Goal: Transaction & Acquisition: Purchase product/service

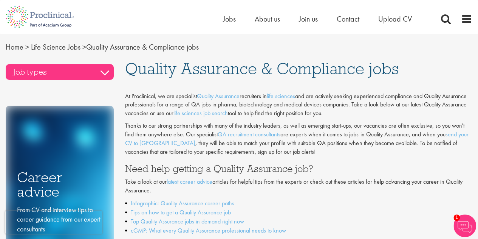
click at [83, 79] on h3 "Job types" at bounding box center [60, 72] width 108 height 16
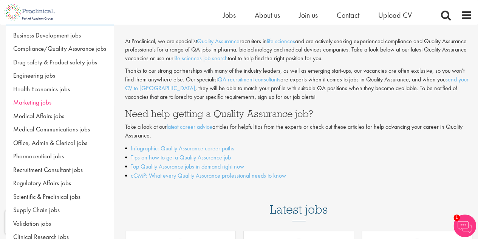
scroll to position [30, 0]
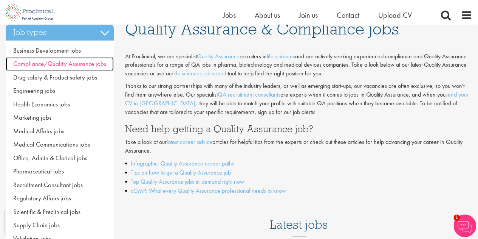
click at [93, 64] on span "Compliance/Quality Assurance jobs" at bounding box center [59, 63] width 93 height 8
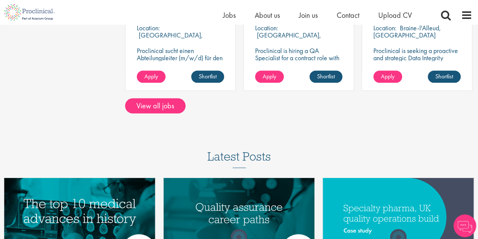
scroll to position [725, 0]
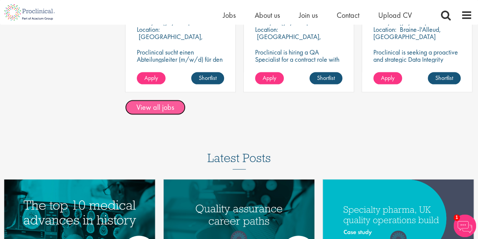
click at [155, 108] on link "View all jobs" at bounding box center [155, 107] width 61 height 15
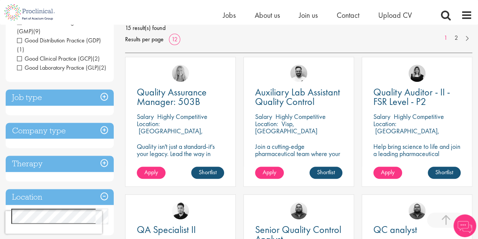
scroll to position [120, 0]
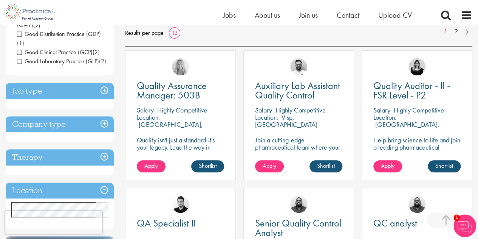
click at [101, 94] on h3 "Job type" at bounding box center [60, 91] width 108 height 16
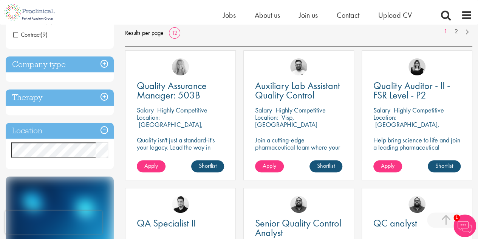
click at [95, 102] on h3 "Therapy" at bounding box center [60, 97] width 108 height 16
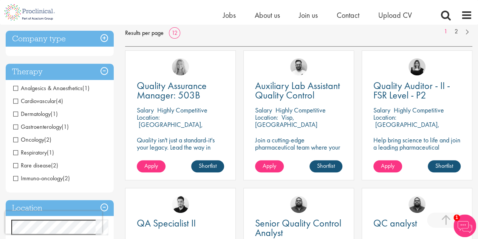
click at [112, 47] on h3 "Company type" at bounding box center [60, 39] width 108 height 16
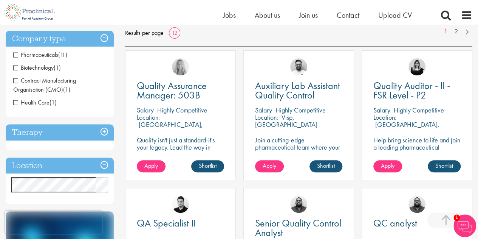
click at [109, 43] on h3 "Company type" at bounding box center [60, 39] width 108 height 16
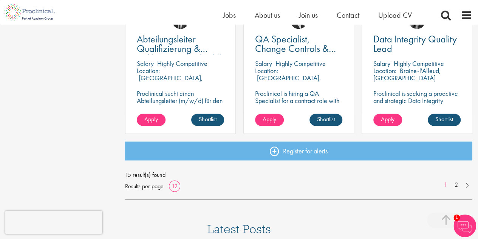
scroll to position [588, 0]
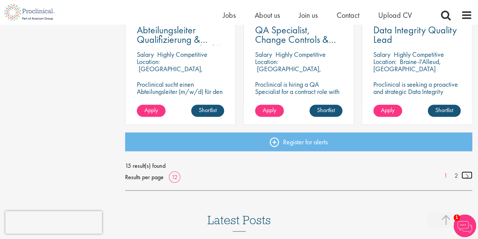
click at [469, 176] on link at bounding box center [467, 175] width 11 height 8
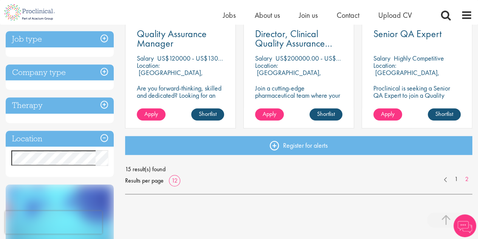
scroll to position [175, 0]
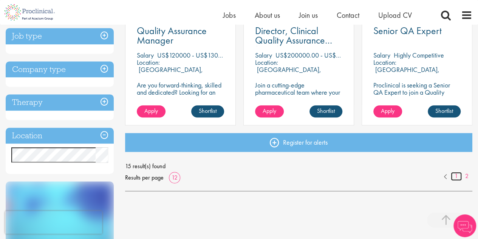
click at [456, 178] on link "1" at bounding box center [456, 176] width 11 height 9
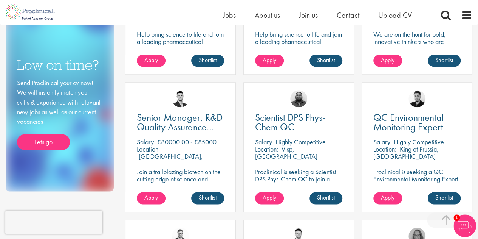
scroll to position [365, 0]
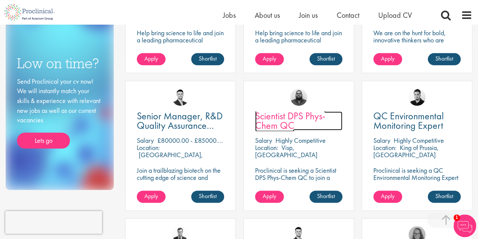
click at [270, 118] on span "Scientist DPS Phys-Chem QC" at bounding box center [290, 120] width 70 height 22
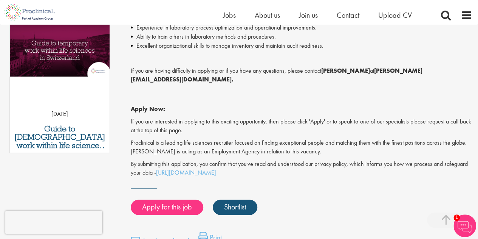
scroll to position [433, 0]
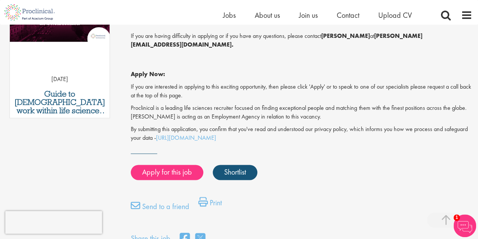
drag, startPoint x: 483, startPoint y: 25, endPoint x: 481, endPoint y: 128, distance: 103.3
click at [478, 128] on html "This website uses cookies. By continuing to use this site, you are giving your …" at bounding box center [239, 70] width 478 height 1006
click at [160, 165] on link "Apply for this job" at bounding box center [167, 172] width 73 height 15
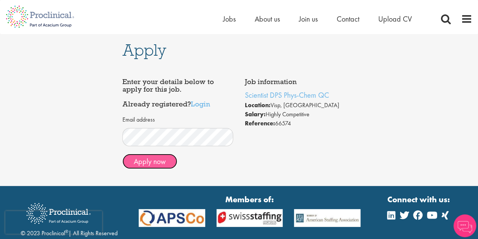
click at [150, 163] on button "Apply now" at bounding box center [150, 161] width 55 height 15
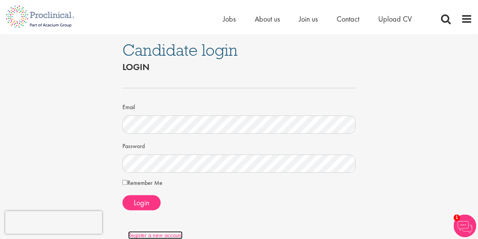
click at [161, 233] on link "Register a new account" at bounding box center [155, 235] width 54 height 8
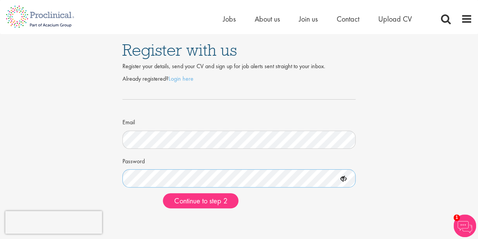
click at [163, 193] on button "Continue to step 2" at bounding box center [201, 200] width 76 height 15
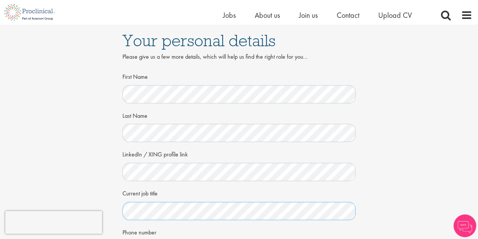
scroll to position [73, 0]
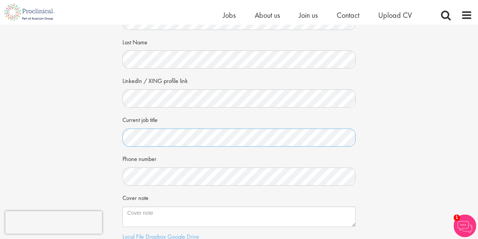
click at [69, 140] on div "Your personal details Please give us a few more details, which will help us fin…" at bounding box center [239, 124] width 490 height 346
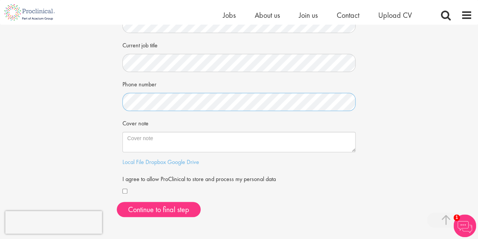
scroll to position [157, 0]
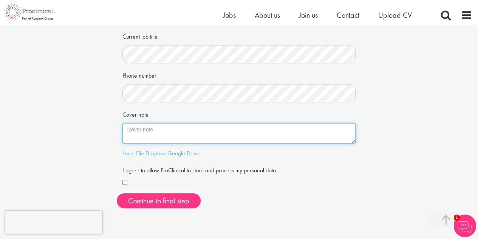
click at [194, 131] on textarea "Cover note" at bounding box center [240, 133] width 234 height 20
paste textarea "Dear Hiring Manager, I am excited to apply for the Scientist DPS Phys-Chem QC p…"
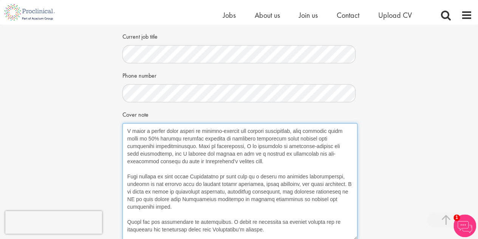
scroll to position [180, 0]
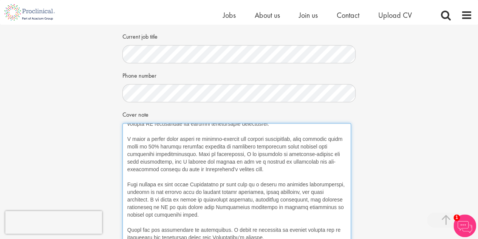
drag, startPoint x: 354, startPoint y: 141, endPoint x: 349, endPoint y: 256, distance: 115.0
click at [349, 238] on html "This website uses cookies. By continuing to use this site, you are giving your …" at bounding box center [239, 158] width 478 height 631
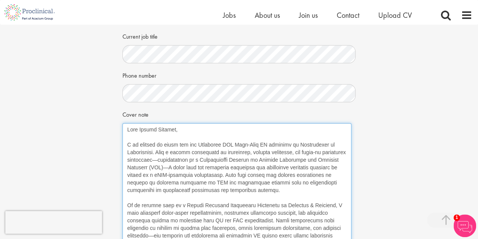
click at [185, 159] on textarea "Cover note" at bounding box center [237, 190] width 229 height 135
click at [198, 167] on textarea "Cover note" at bounding box center [237, 190] width 229 height 135
click at [300, 144] on textarea "Cover note" at bounding box center [237, 190] width 229 height 135
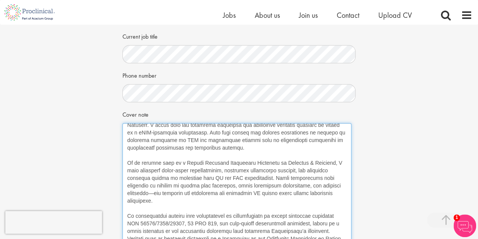
scroll to position [39, 0]
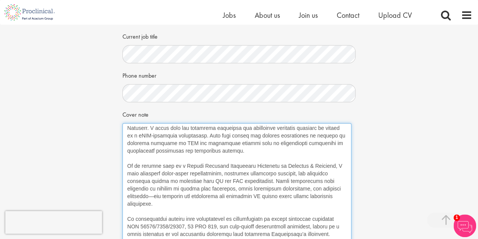
drag, startPoint x: 265, startPoint y: 181, endPoint x: 161, endPoint y: 181, distance: 103.2
click at [161, 181] on textarea "Cover note" at bounding box center [237, 190] width 229 height 135
click at [285, 171] on textarea "Cover note" at bounding box center [237, 190] width 229 height 135
drag, startPoint x: 329, startPoint y: 165, endPoint x: 140, endPoint y: 163, distance: 189.1
click at [140, 163] on textarea "Cover note" at bounding box center [237, 190] width 229 height 135
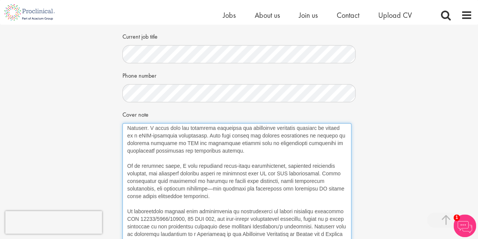
click at [223, 188] on textarea "Cover note" at bounding box center [237, 190] width 229 height 135
click at [219, 188] on textarea "Cover note" at bounding box center [237, 190] width 229 height 135
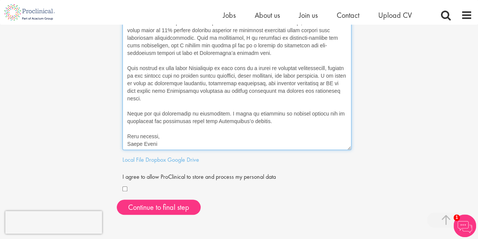
scroll to position [287, 0]
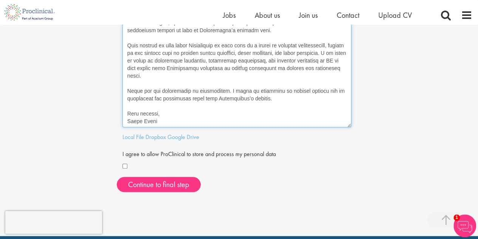
type textarea "Dear Hiring Manager, I am excited to apply for the Scientist DPS Phys-Chem QC p…"
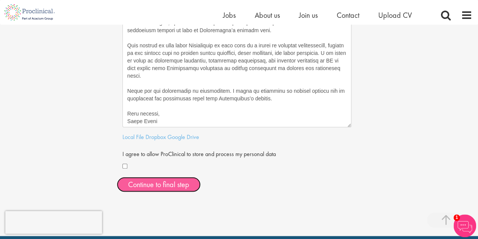
click at [145, 184] on button "Continue to final step" at bounding box center [159, 184] width 84 height 15
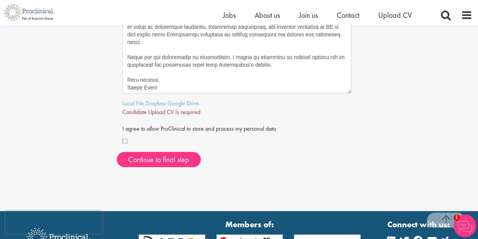
scroll to position [316, 0]
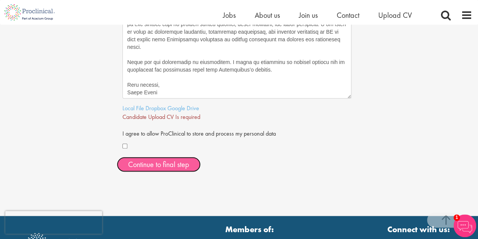
click at [162, 166] on span "Continue to final step" at bounding box center [158, 164] width 61 height 10
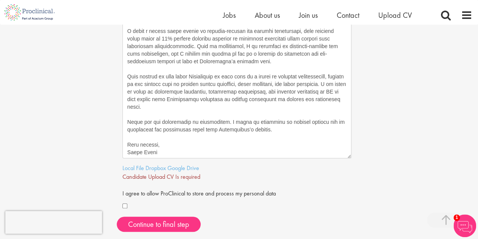
scroll to position [285, 0]
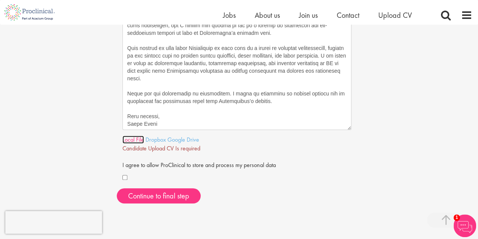
click at [130, 140] on link "Local File" at bounding box center [134, 139] width 22 height 8
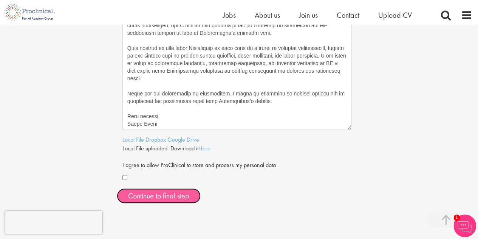
click at [166, 193] on span "Continue to final step" at bounding box center [158, 196] width 61 height 10
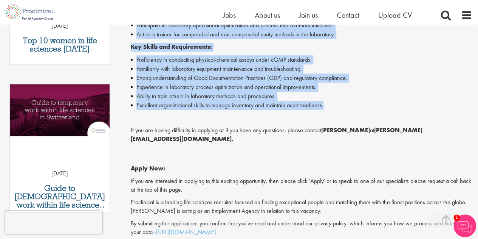
scroll to position [159, 0]
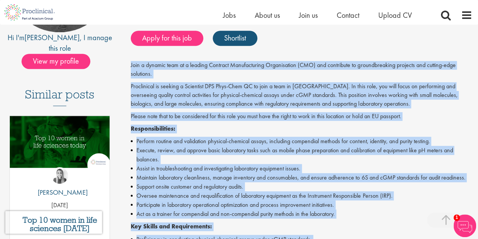
drag, startPoint x: 329, startPoint y: 142, endPoint x: 126, endPoint y: 63, distance: 217.9
click at [126, 63] on div "Scientist DPS Phys-Chem QC Salary: Highly Competitive Job type: Contract Discip…" at bounding box center [299, 221] width 359 height 593
copy div "Join a dynamic team at a leading Contract Manufacturing Organisation (CMO) and …"
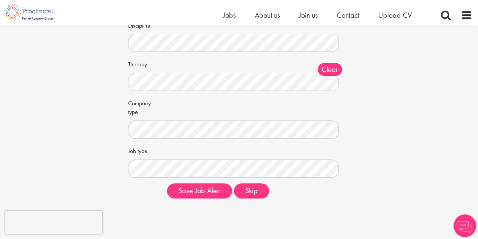
scroll to position [88, 0]
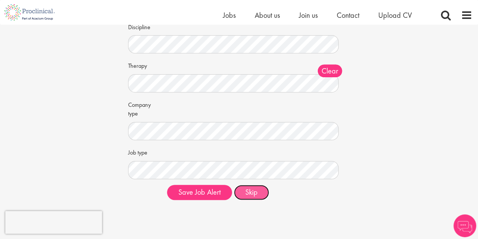
click at [258, 191] on button "Skip" at bounding box center [251, 192] width 35 height 15
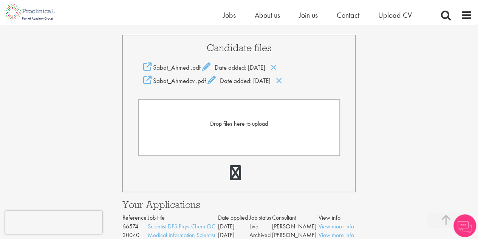
scroll to position [172, 0]
click at [283, 80] on icon at bounding box center [279, 80] width 6 height 8
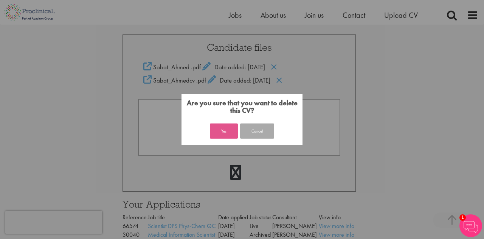
click at [226, 131] on button "Yes" at bounding box center [224, 130] width 28 height 15
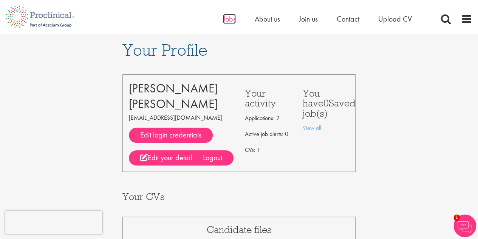
click at [232, 21] on span "Jobs" at bounding box center [229, 19] width 13 height 10
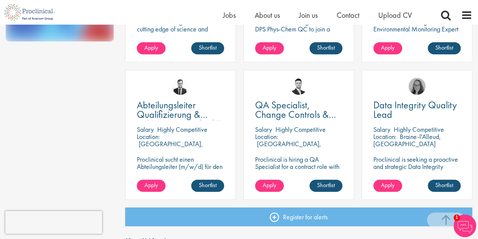
scroll to position [515, 0]
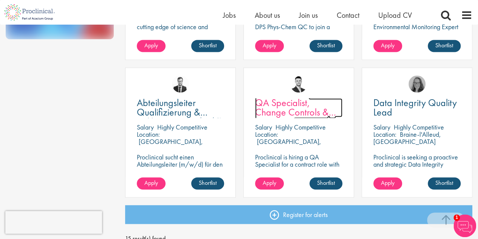
click at [285, 106] on span "QA Specialist, Change Controls & Deviations" at bounding box center [295, 112] width 81 height 32
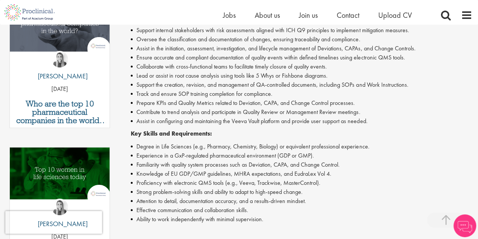
scroll to position [272, 0]
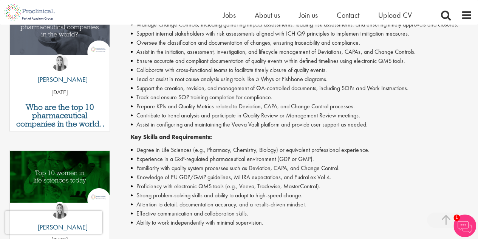
drag, startPoint x: 484, startPoint y: 22, endPoint x: 483, endPoint y: 96, distance: 73.4
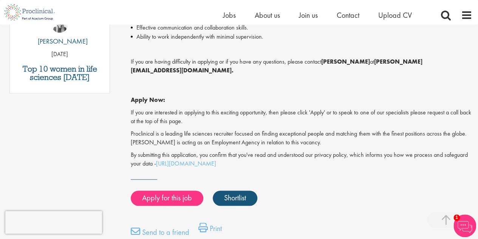
scroll to position [464, 0]
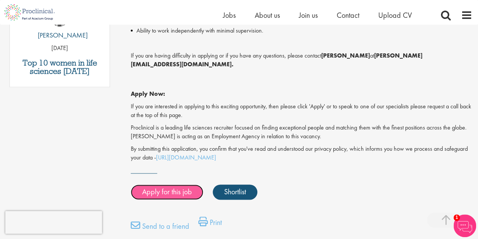
click at [178, 184] on link "Apply for this job" at bounding box center [167, 191] width 73 height 15
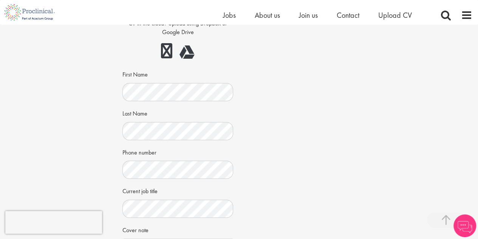
scroll to position [278, 0]
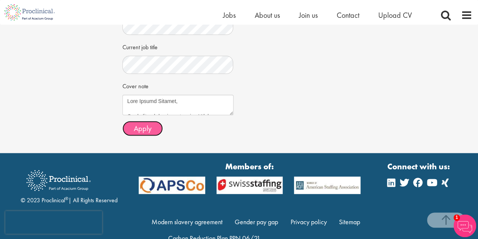
click at [145, 125] on span "Apply" at bounding box center [143, 128] width 18 height 10
